Goal: Task Accomplishment & Management: Manage account settings

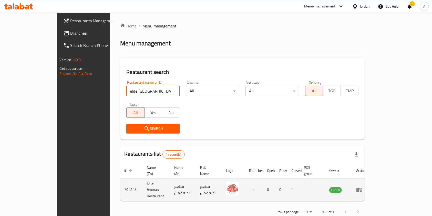
click at [362, 188] on icon "enhanced table" at bounding box center [359, 190] width 6 height 4
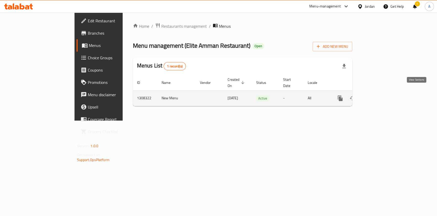
click at [380, 96] on icon "enhanced table" at bounding box center [377, 98] width 5 height 5
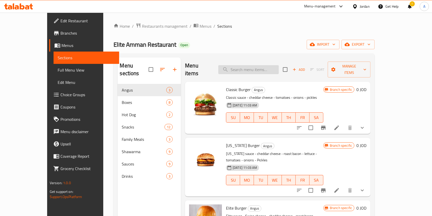
click at [265, 65] on input "search" at bounding box center [248, 69] width 60 height 9
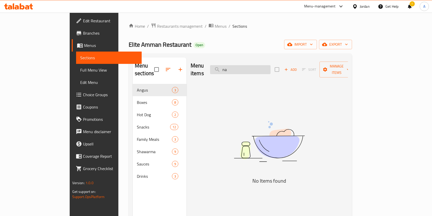
type input "n"
type input "ن"
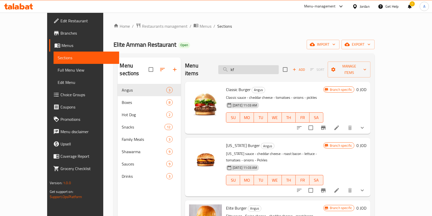
type input "k"
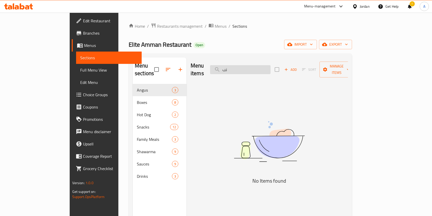
type input "ن"
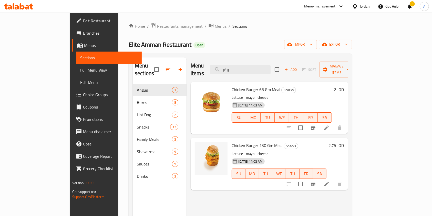
type input "برغر"
click at [157, 23] on span "Restaurants management" at bounding box center [180, 26] width 46 height 6
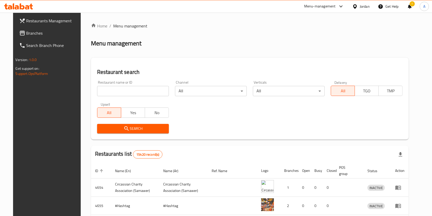
click at [126, 90] on input "search" at bounding box center [133, 91] width 72 height 10
type input "elite [GEOGRAPHIC_DATA]"
click button "Search" at bounding box center [133, 128] width 72 height 9
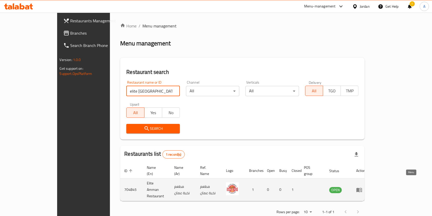
click at [362, 188] on icon "enhanced table" at bounding box center [359, 190] width 6 height 4
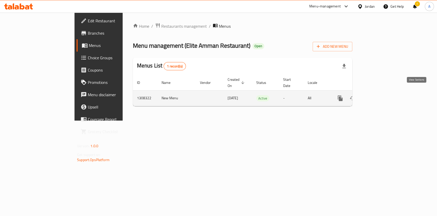
click at [383, 92] on link "enhanced table" at bounding box center [377, 98] width 12 height 12
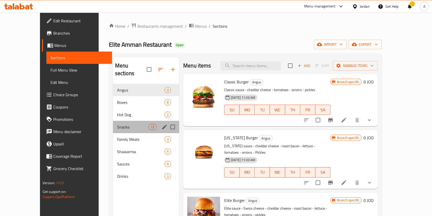
click at [116, 121] on div "Snacks 12" at bounding box center [146, 127] width 66 height 12
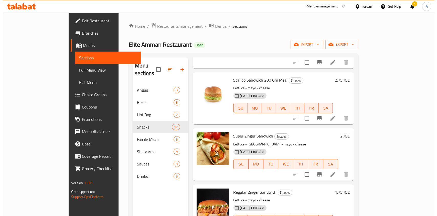
scroll to position [347, 0]
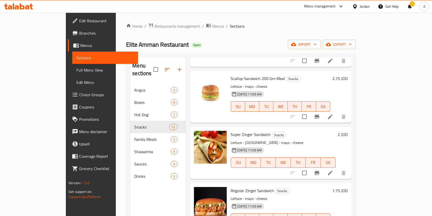
click at [319, 171] on icon "Branch-specific-item" at bounding box center [317, 173] width 5 height 4
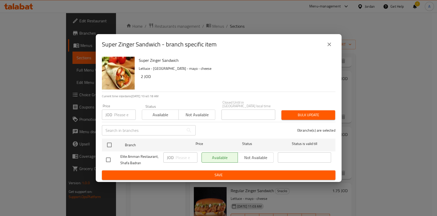
click at [330, 49] on button "close" at bounding box center [329, 44] width 12 height 12
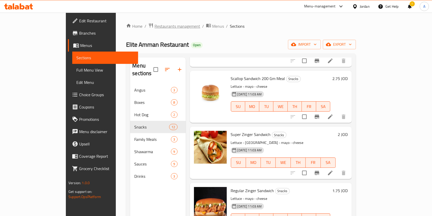
click at [154, 27] on span "Restaurants management" at bounding box center [177, 26] width 46 height 6
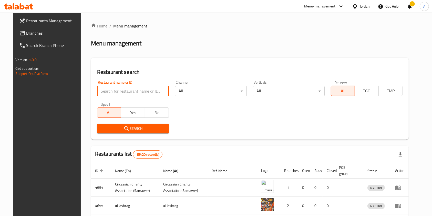
click at [126, 87] on input "search" at bounding box center [133, 91] width 72 height 10
type input "cake shop restaurant"
click button "Search" at bounding box center [133, 128] width 72 height 9
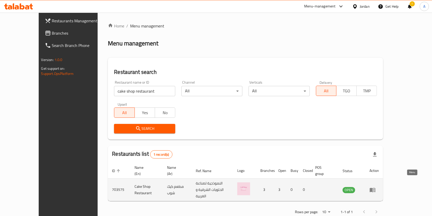
click at [375, 188] on icon "enhanced table" at bounding box center [373, 190] width 6 height 4
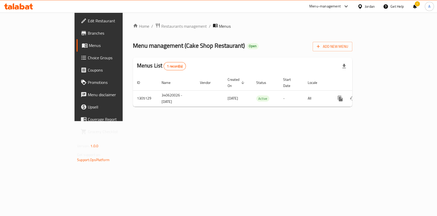
click at [88, 32] on span "Branches" at bounding box center [116, 33] width 56 height 6
